Goal: Information Seeking & Learning: Learn about a topic

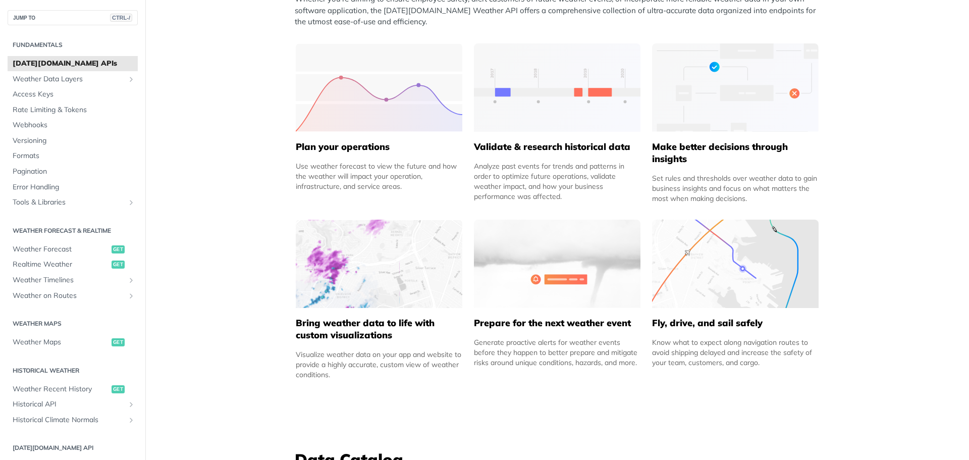
scroll to position [656, 0]
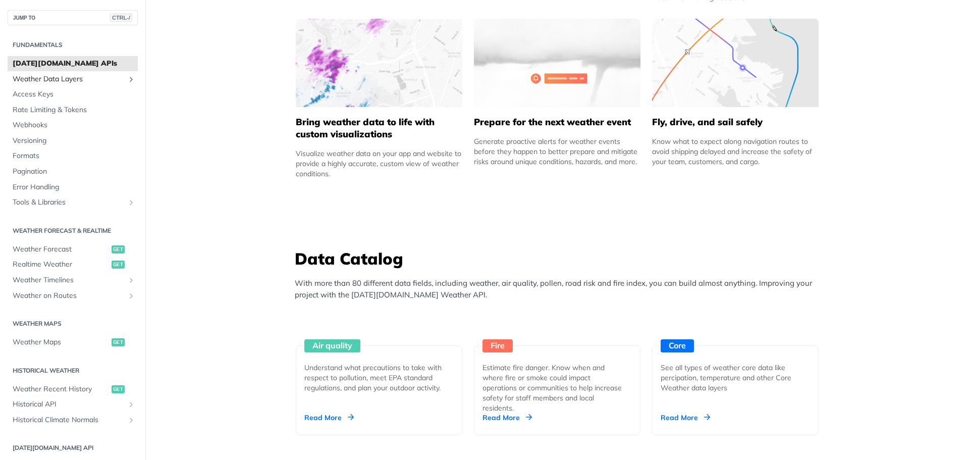
click at [66, 76] on span "Weather Data Layers" at bounding box center [69, 79] width 112 height 10
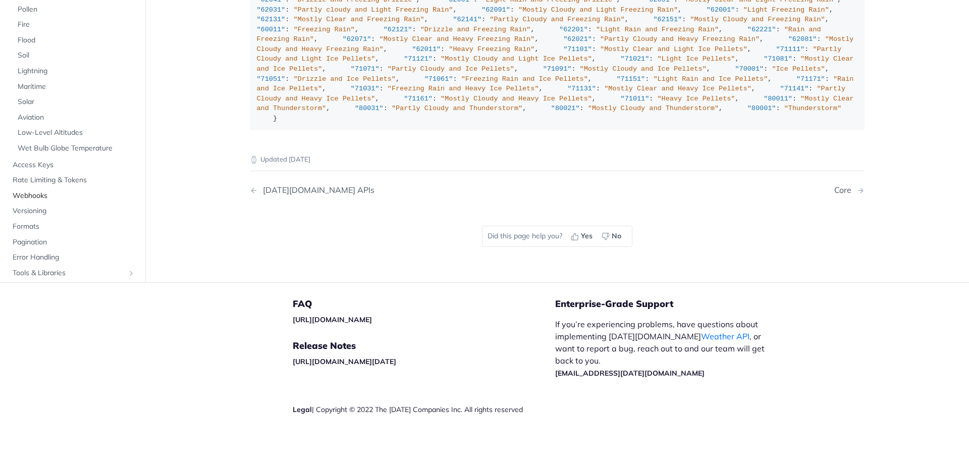
scroll to position [1203, 0]
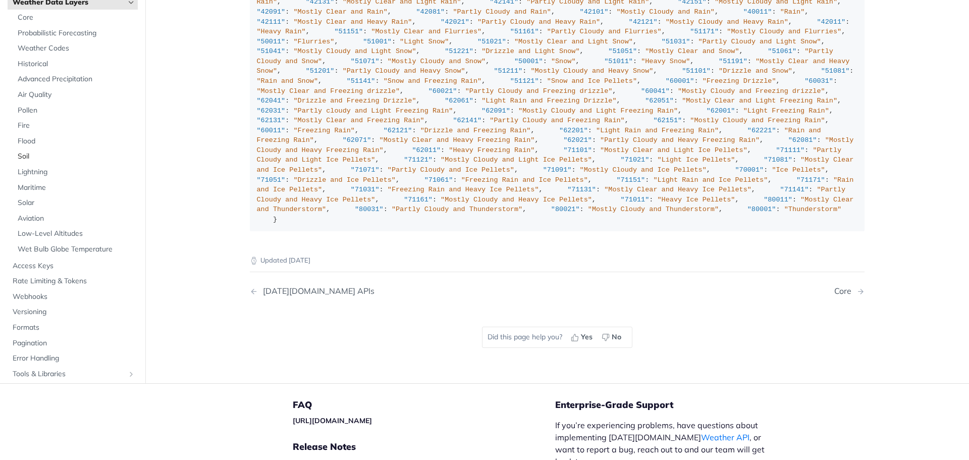
click at [28, 152] on span "Soil" at bounding box center [77, 156] width 118 height 10
